Goal: Information Seeking & Learning: Learn about a topic

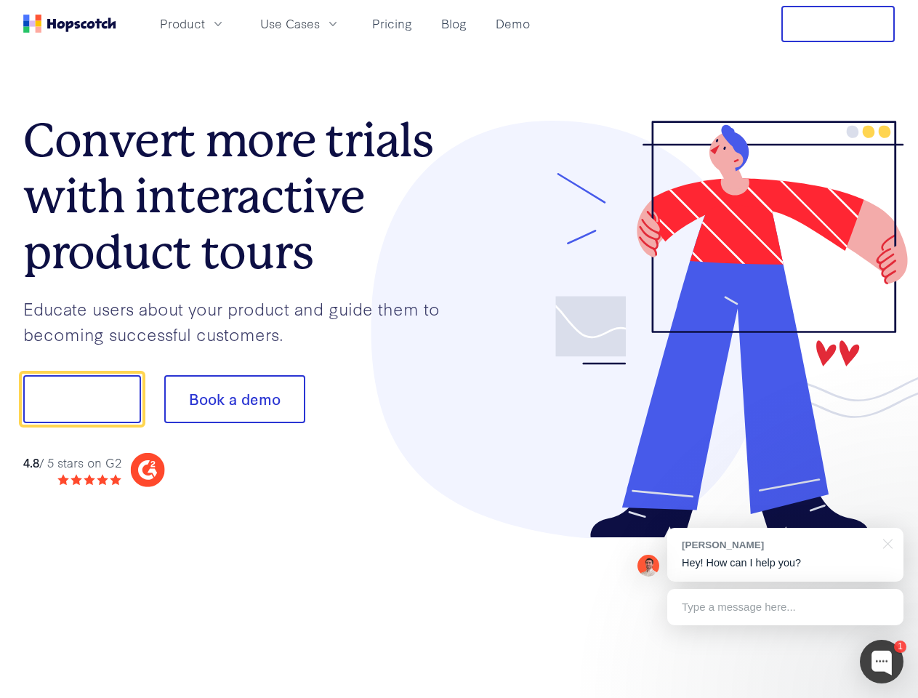
click at [459, 349] on div at bounding box center [677, 330] width 436 height 418
click at [205, 23] on span "Product" at bounding box center [182, 24] width 45 height 18
click at [320, 23] on span "Use Cases" at bounding box center [290, 24] width 60 height 18
click at [838, 24] on button "Free Trial" at bounding box center [837, 24] width 113 height 36
click at [81, 399] on button "Show me!" at bounding box center [82, 399] width 118 height 48
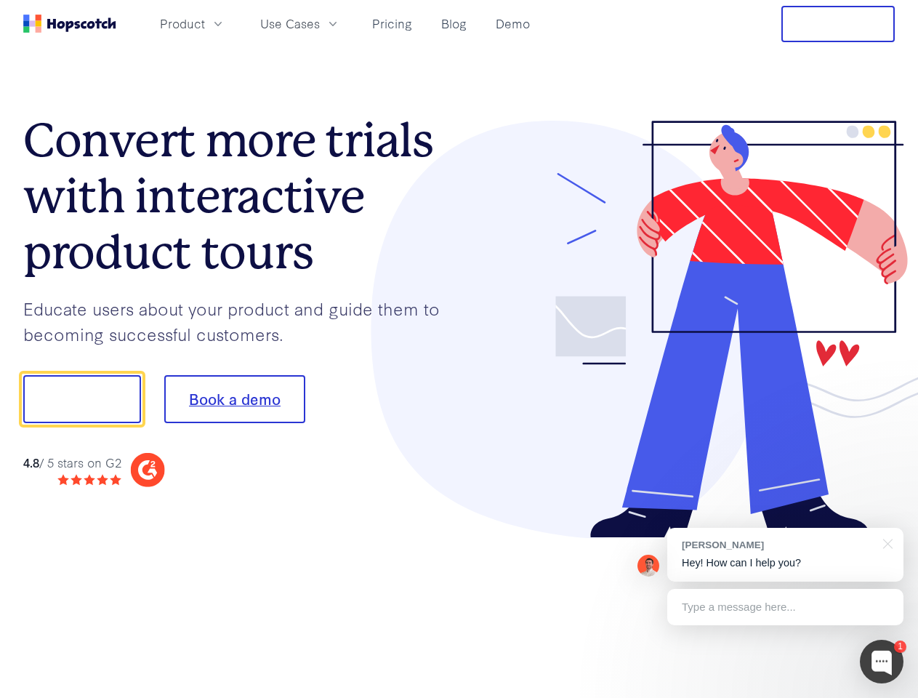
click at [234, 399] on button "Book a demo" at bounding box center [234, 399] width 141 height 48
click at [882, 661] on div at bounding box center [882, 662] width 44 height 44
click at [785, 555] on div "[PERSON_NAME] Hey! How can I help you?" at bounding box center [785, 555] width 236 height 54
click at [885, 542] on div at bounding box center [767, 495] width 273 height 290
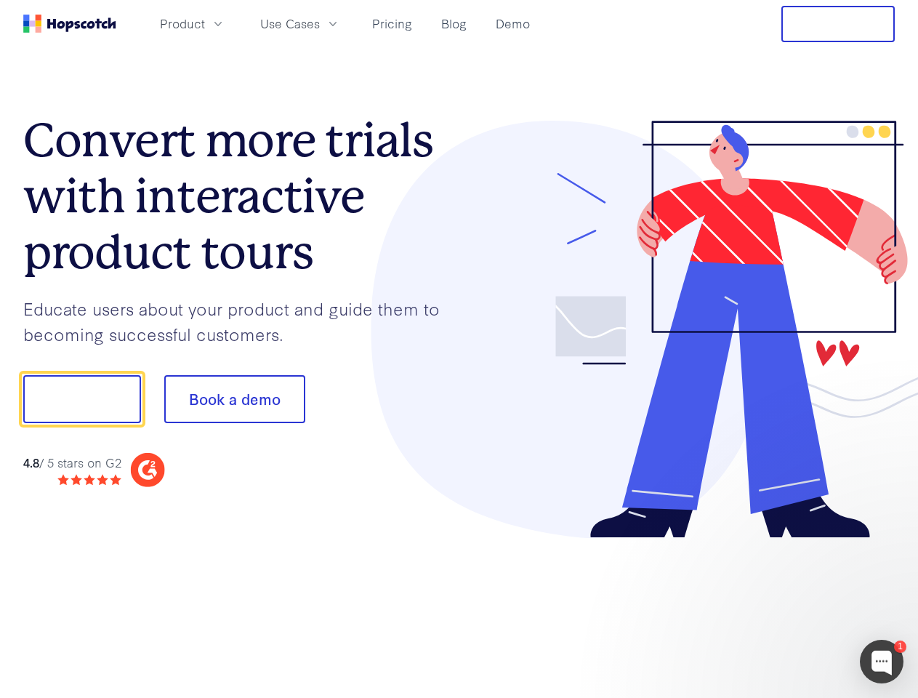
click at [785, 607] on div at bounding box center [767, 495] width 273 height 290
